Goal: Transaction & Acquisition: Subscribe to service/newsletter

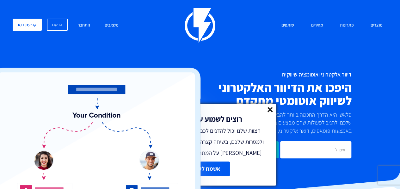
click at [269, 109] on line at bounding box center [270, 110] width 4 height 4
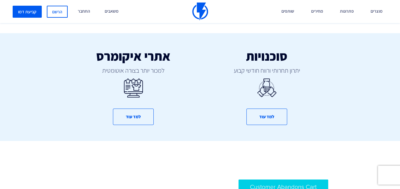
scroll to position [356, 0]
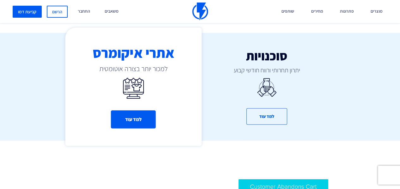
click at [132, 121] on button "למד עוד" at bounding box center [133, 119] width 45 height 18
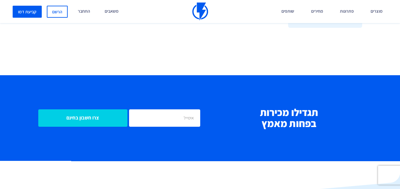
scroll to position [2294, 0]
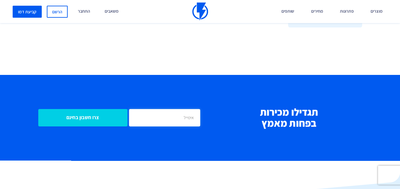
click at [164, 109] on input "email" at bounding box center [164, 117] width 71 height 17
type input "[EMAIL_ADDRESS][DOMAIN_NAME]"
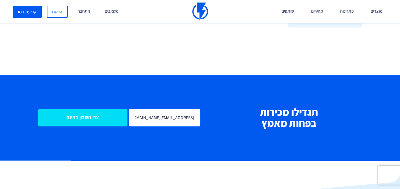
click at [103, 111] on input "צרו חשבון בחינם" at bounding box center [82, 117] width 89 height 17
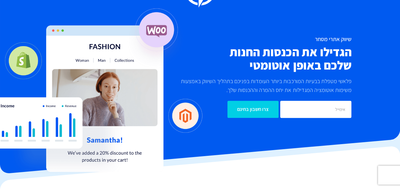
scroll to position [0, 0]
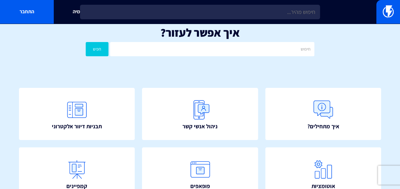
scroll to position [7, 0]
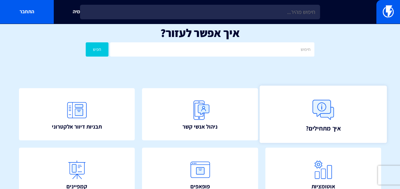
click at [330, 111] on img at bounding box center [324, 110] width 28 height 28
